Goal: Check status: Check status

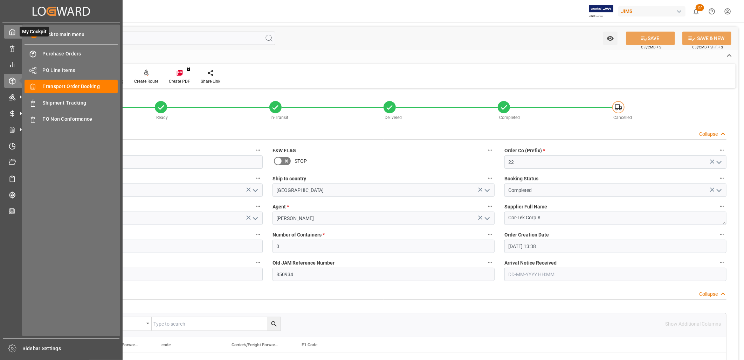
click at [13, 32] on polyline at bounding box center [13, 33] width 2 height 3
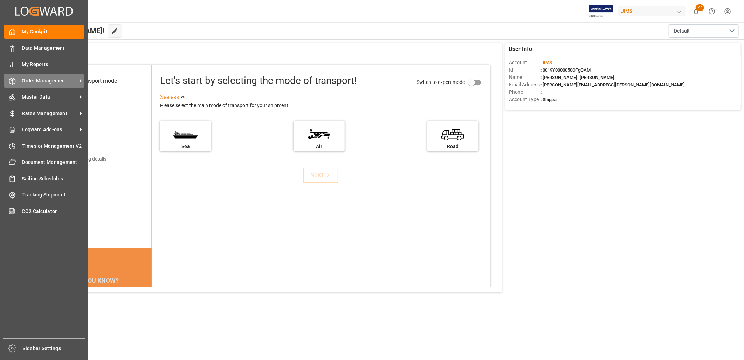
click at [55, 82] on span "Order Management" at bounding box center [49, 80] width 55 height 7
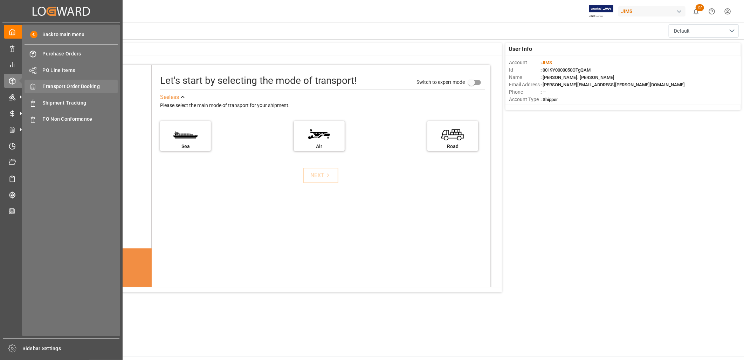
click at [82, 84] on span "Transport Order Booking" at bounding box center [80, 86] width 75 height 7
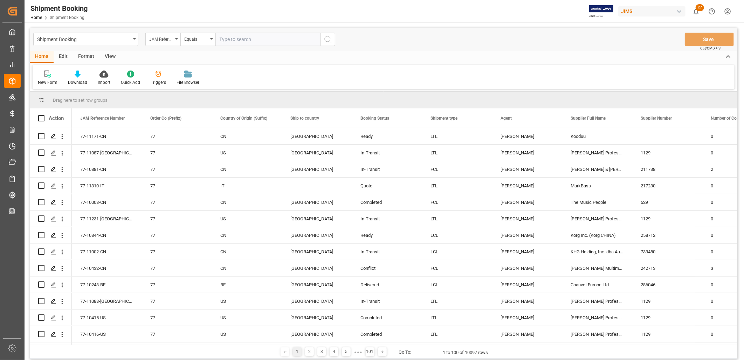
click at [226, 39] on input "text" at bounding box center [268, 39] width 105 height 13
click at [233, 39] on input "22-" at bounding box center [268, 39] width 105 height 13
type input "22-10058-CN"
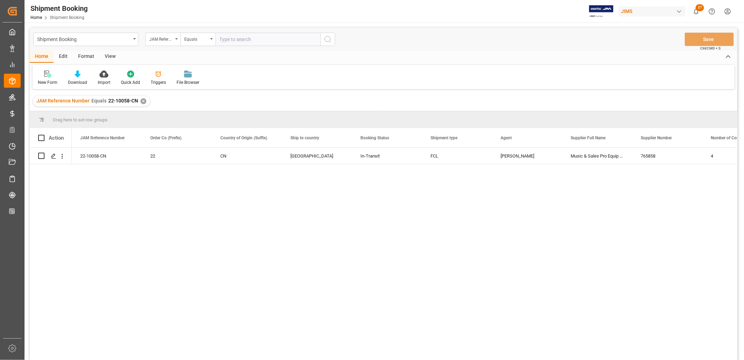
click at [239, 38] on input "text" at bounding box center [268, 39] width 105 height 13
click at [141, 100] on div "✕" at bounding box center [144, 101] width 6 height 6
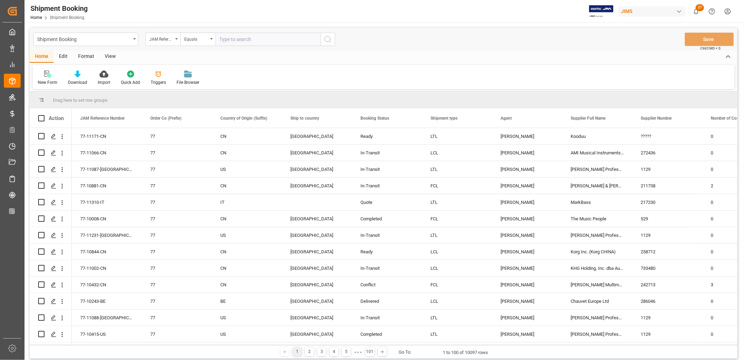
click at [223, 39] on input "text" at bounding box center [268, 39] width 105 height 13
type input "22-10426-CN"
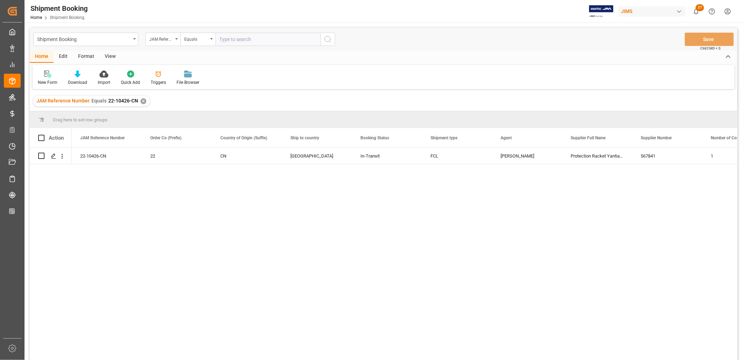
click at [141, 100] on div "✕" at bounding box center [144, 101] width 6 height 6
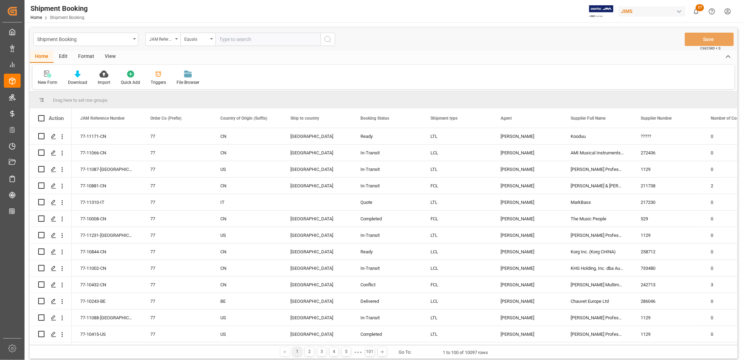
click at [225, 40] on input "text" at bounding box center [268, 39] width 105 height 13
type input "22-9739-KR"
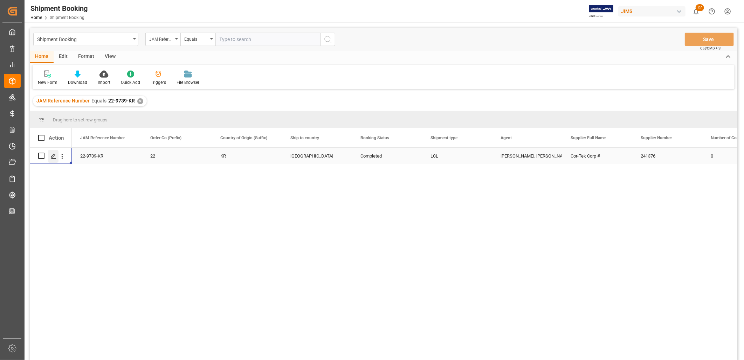
click at [54, 155] on icon "Press SPACE to select this row." at bounding box center [54, 156] width 6 height 6
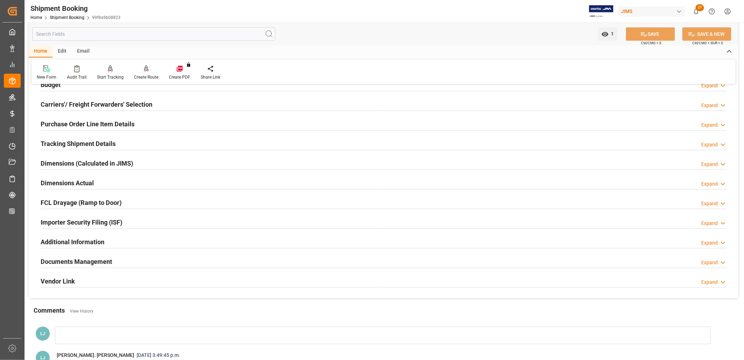
scroll to position [117, 0]
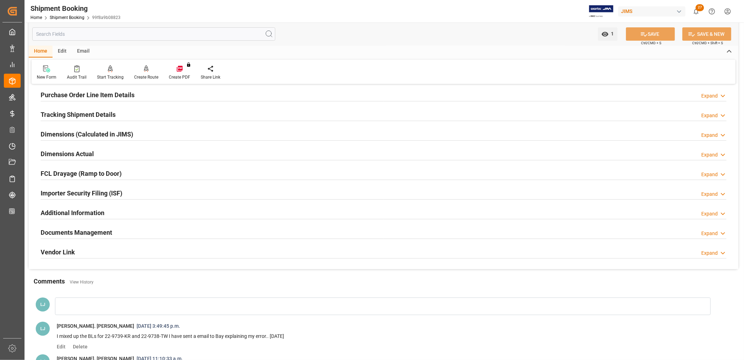
click at [102, 231] on h2 "Documents Management" at bounding box center [76, 231] width 71 height 9
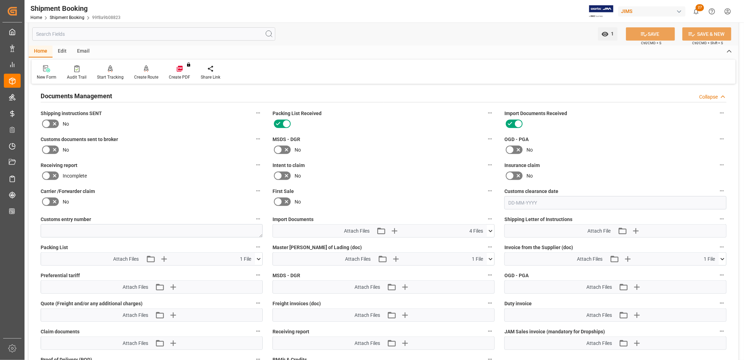
scroll to position [311, 0]
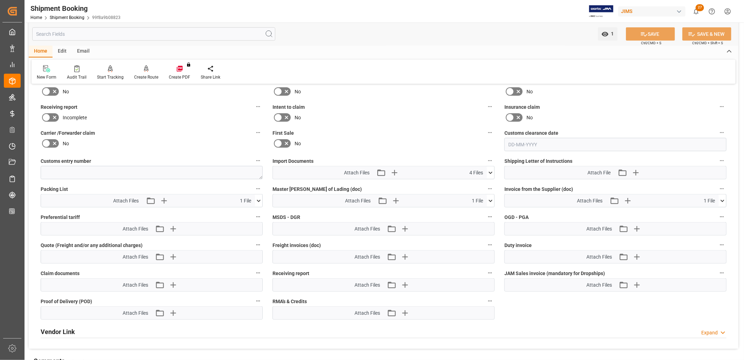
click at [491, 169] on icon at bounding box center [490, 172] width 7 height 7
click at [487, 191] on icon at bounding box center [486, 192] width 7 height 7
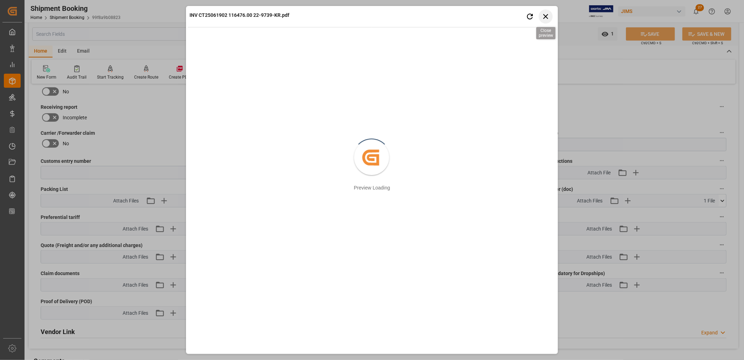
click at [547, 15] on icon "button" at bounding box center [545, 16] width 5 height 5
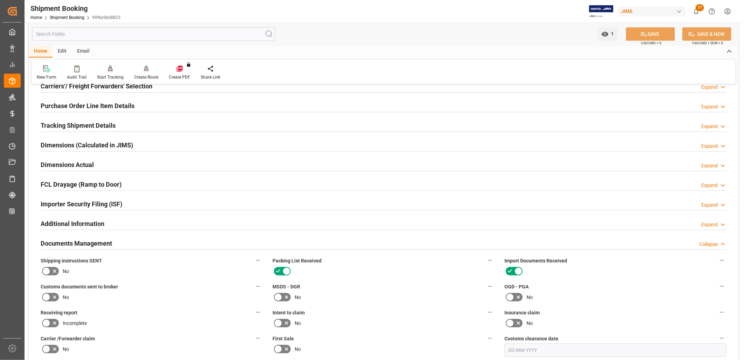
scroll to position [0, 0]
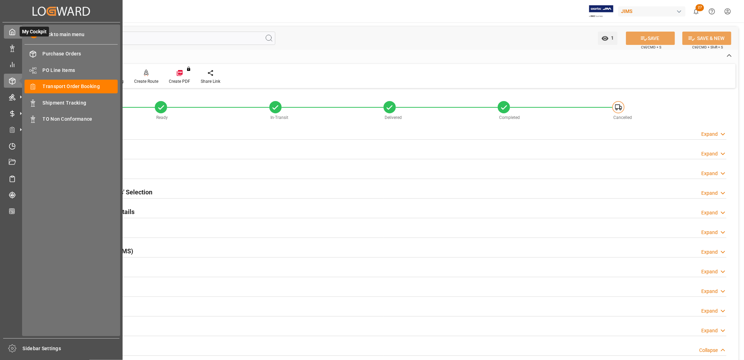
click at [12, 30] on icon at bounding box center [12, 31] width 7 height 7
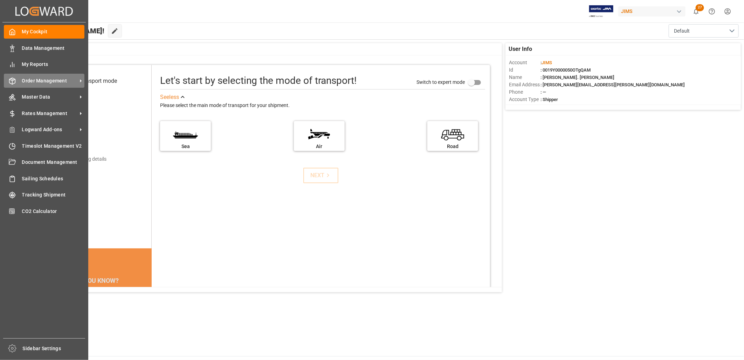
click at [46, 81] on span "Order Management" at bounding box center [49, 80] width 55 height 7
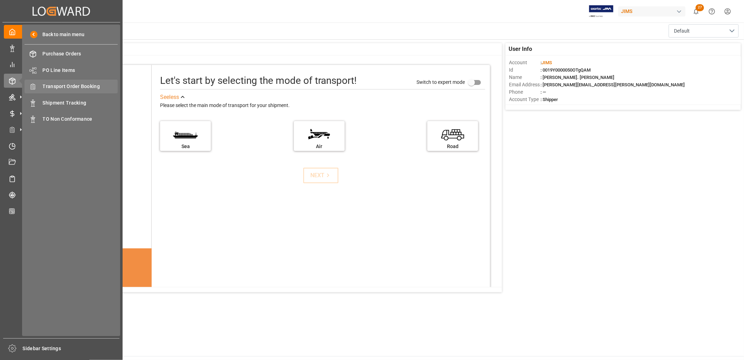
click at [83, 87] on span "Transport Order Booking" at bounding box center [80, 86] width 75 height 7
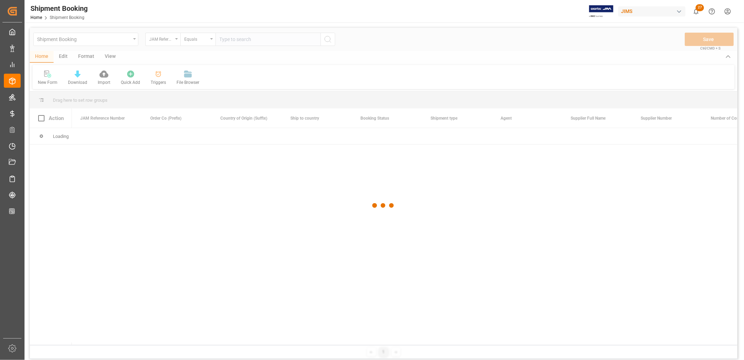
click at [227, 39] on div at bounding box center [384, 205] width 708 height 355
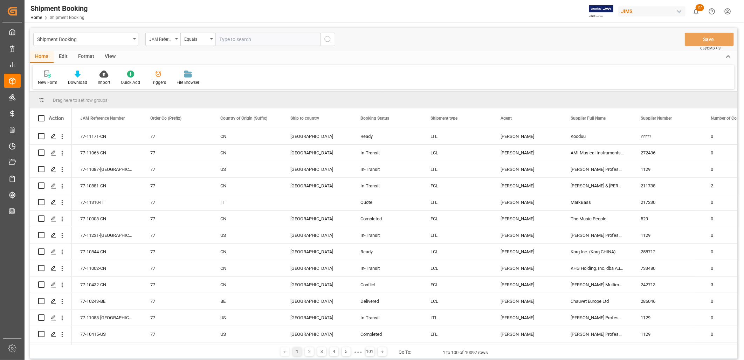
click at [222, 37] on input "text" at bounding box center [268, 39] width 105 height 13
type input "77-10656-TW"
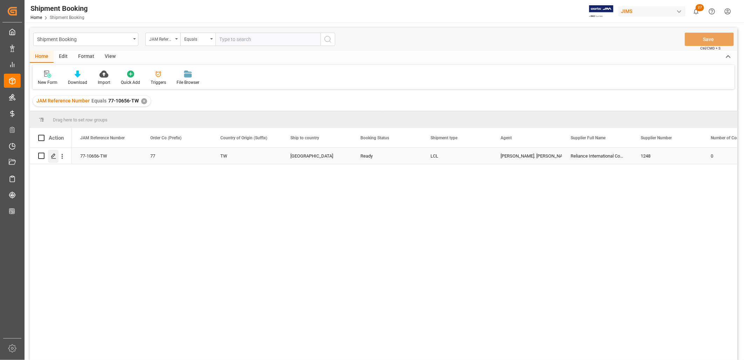
click at [55, 156] on icon "Press SPACE to select this row." at bounding box center [54, 156] width 6 height 6
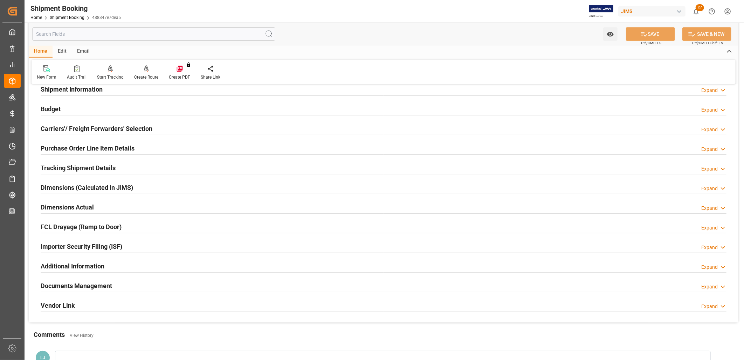
scroll to position [156, 0]
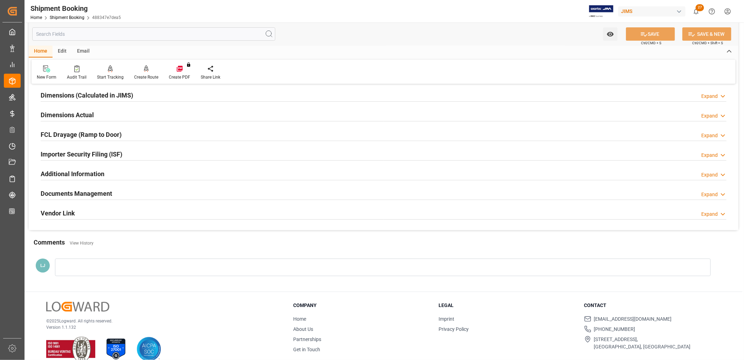
click at [100, 190] on h2 "Documents Management" at bounding box center [76, 193] width 71 height 9
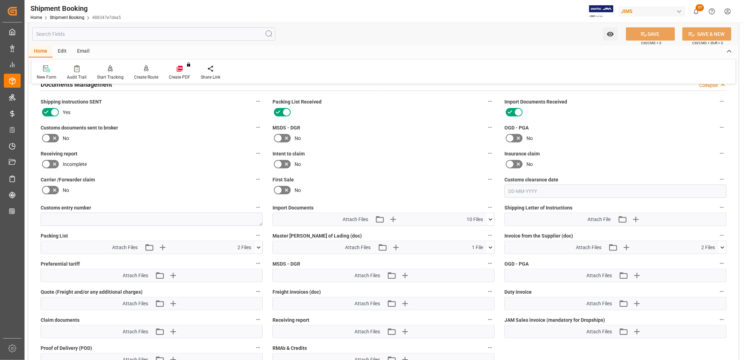
scroll to position [272, 0]
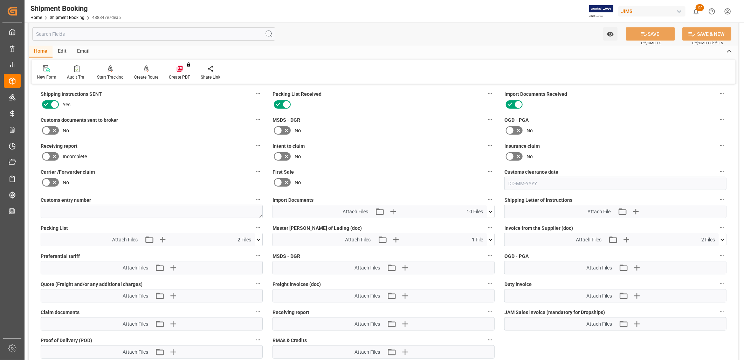
click at [492, 210] on icon at bounding box center [491, 211] width 4 height 2
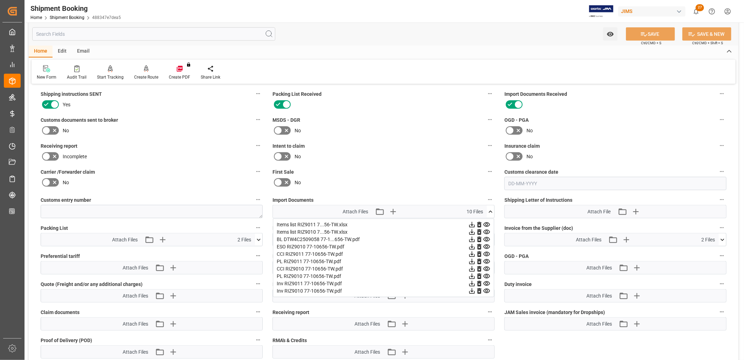
click at [489, 208] on icon at bounding box center [490, 211] width 7 height 7
